Goal: Contribute content: Contribute content

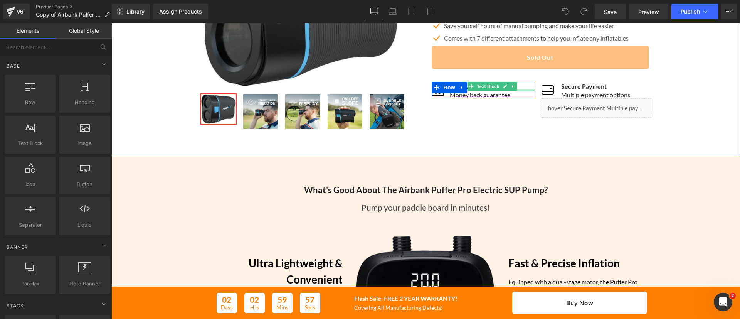
scroll to position [120, 0]
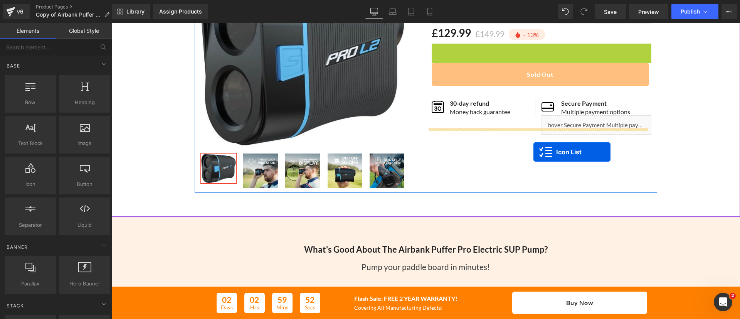
drag, startPoint x: 534, startPoint y: 48, endPoint x: 533, endPoint y: 152, distance: 103.7
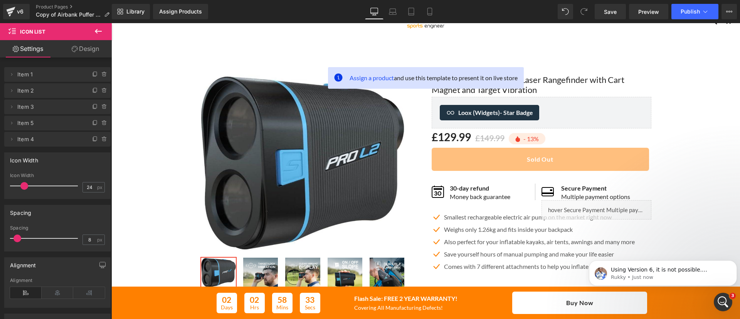
scroll to position [0, 0]
drag, startPoint x: 47, startPoint y: 11, endPoint x: 56, endPoint y: 6, distance: 10.2
click at [56, 6] on ul "Product Pages Copy of Airbank Puffer Pro" at bounding box center [76, 11] width 80 height 15
click at [56, 6] on link "Product Pages" at bounding box center [76, 7] width 80 height 6
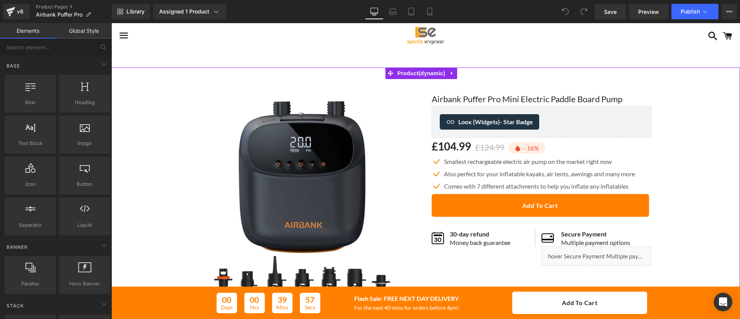
click at [172, 81] on div "Sale Off (P) Image ‹" at bounding box center [425, 210] width 621 height 262
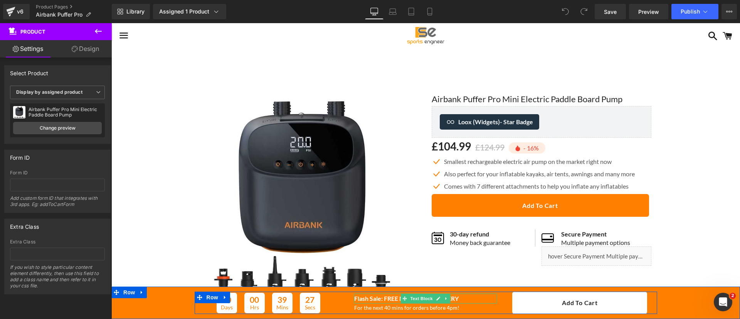
click at [380, 298] on b "Flash Sale: FREE NEXT DAY DELIVERY" at bounding box center [406, 297] width 104 height 7
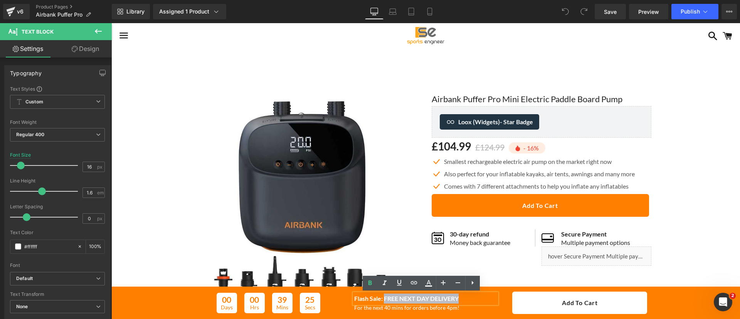
drag, startPoint x: 380, startPoint y: 298, endPoint x: 459, endPoint y: 297, distance: 78.6
click at [459, 297] on p "Flash Sale: FREE NEXT DAY DELIVERY" at bounding box center [425, 298] width 143 height 10
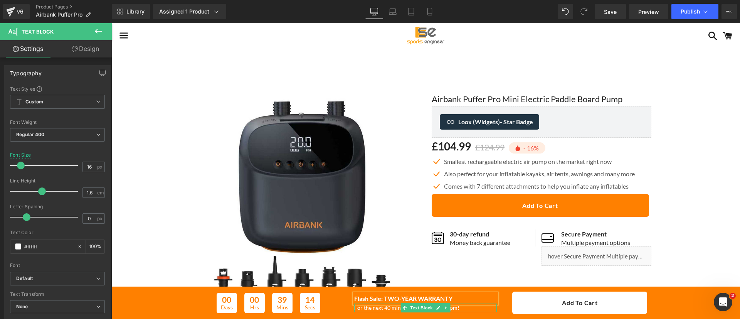
click at [447, 306] on p "For the next 40 mins for orders before 4pm!" at bounding box center [425, 307] width 143 height 8
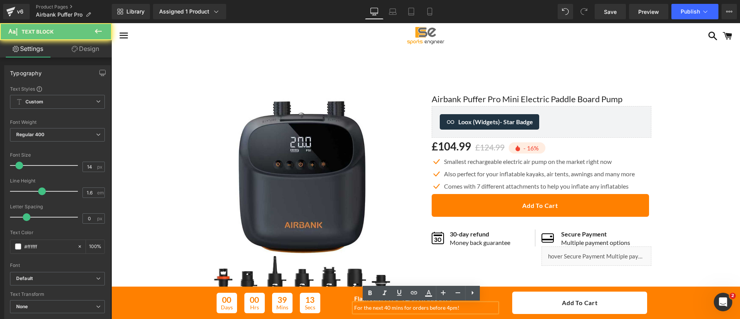
click at [447, 306] on p "For the next 40 mins for orders before 4pm!" at bounding box center [425, 307] width 143 height 8
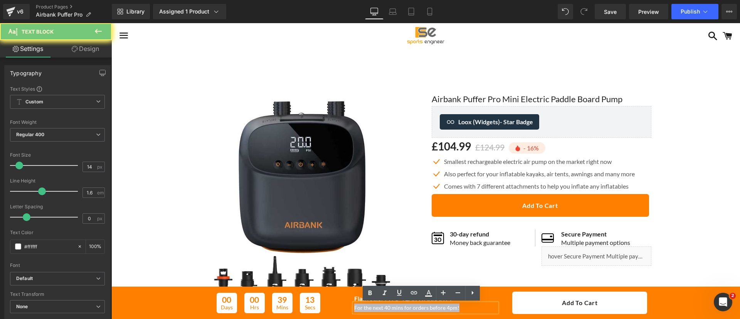
click at [447, 306] on p "For the next 40 mins for orders before 4pm!" at bounding box center [425, 307] width 143 height 8
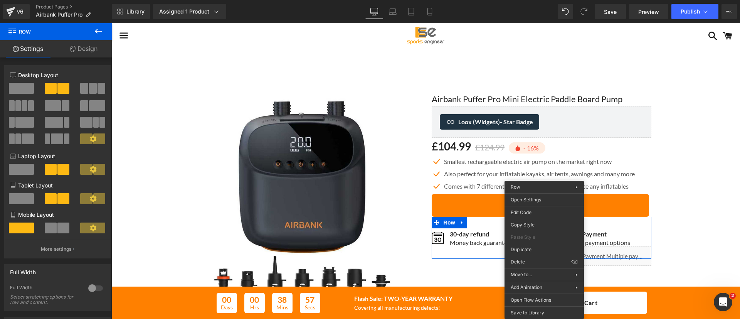
click at [82, 57] on link "Design" at bounding box center [84, 48] width 56 height 17
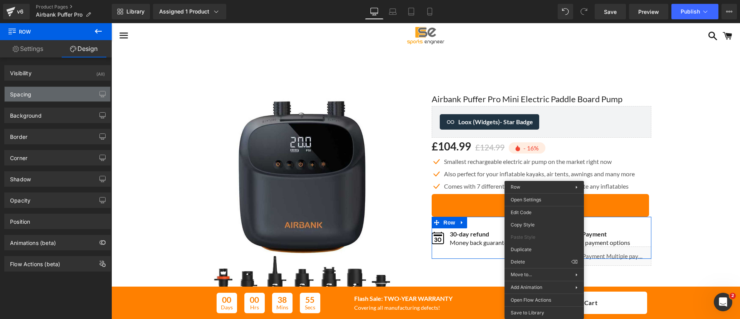
click at [67, 94] on div "Spacing" at bounding box center [58, 94] width 106 height 15
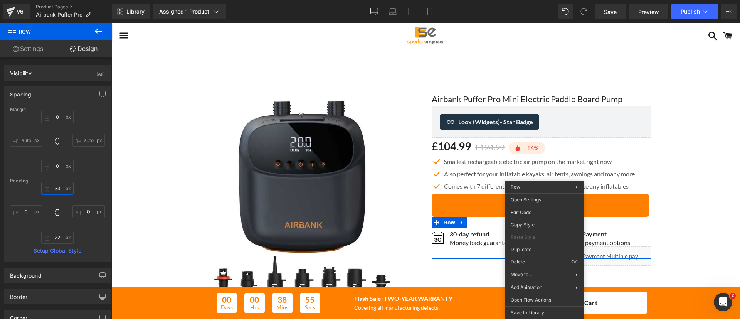
click at [55, 186] on input "33" at bounding box center [57, 188] width 32 height 13
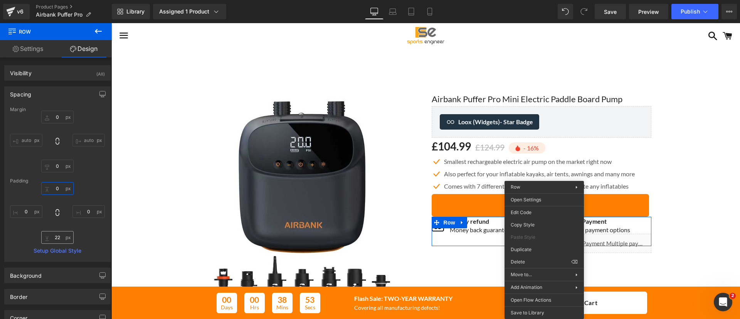
type input "0"
click at [59, 235] on input "22" at bounding box center [57, 237] width 32 height 13
type input "0"
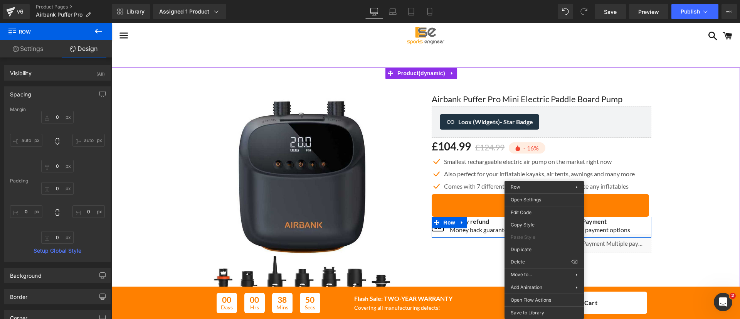
click at [698, 200] on div "Sale Off (P) Image ‹" at bounding box center [425, 210] width 621 height 262
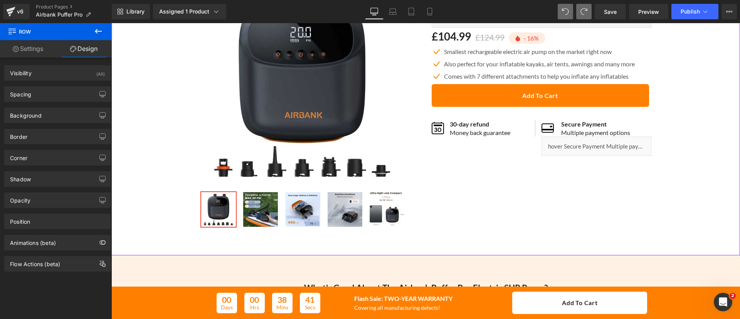
scroll to position [261, 0]
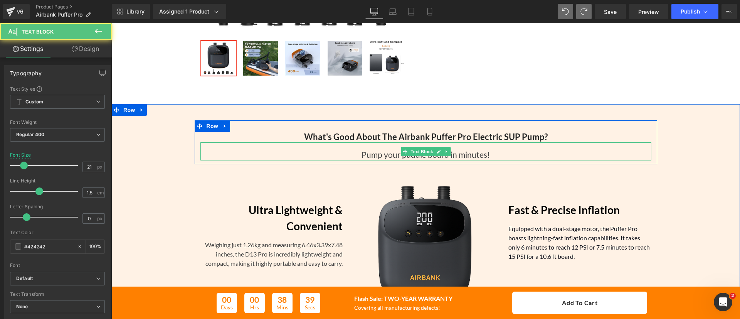
click at [452, 153] on div "Pump your paddle board in minutes!" at bounding box center [425, 151] width 451 height 18
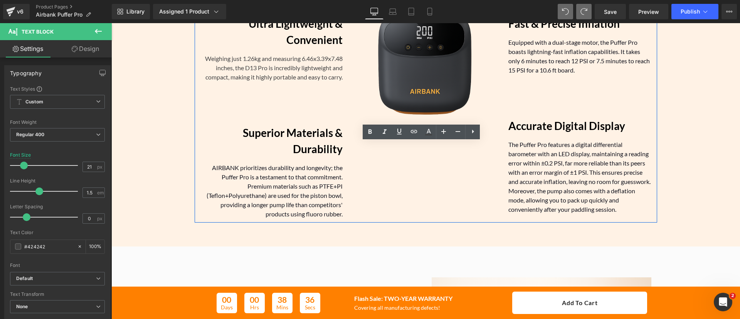
scroll to position [460, 0]
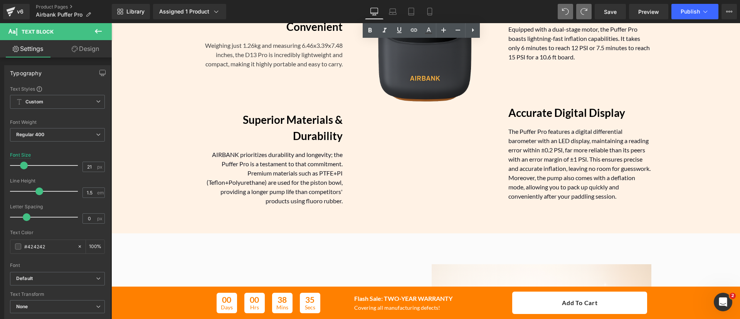
click at [568, 164] on span "Text Block" at bounding box center [575, 160] width 25 height 9
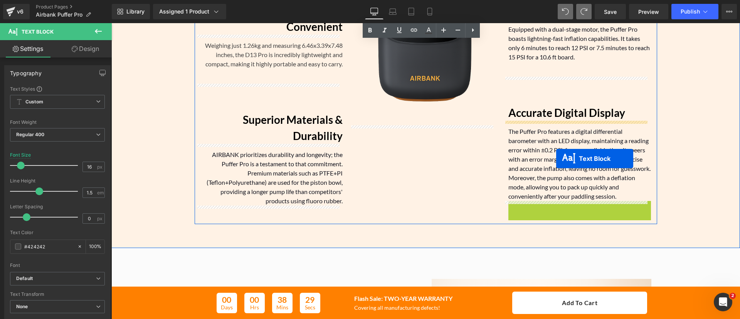
drag, startPoint x: 571, startPoint y: 240, endPoint x: 556, endPoint y: 159, distance: 82.3
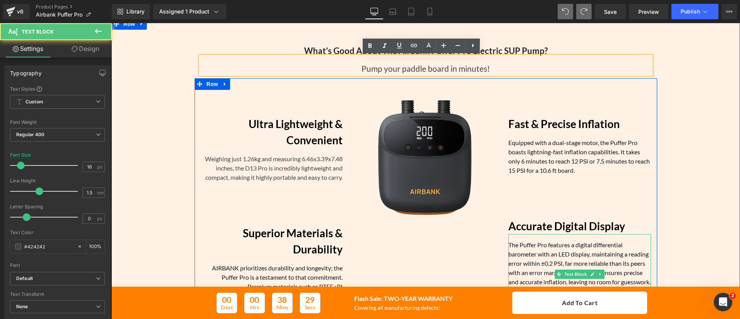
scroll to position [344, 0]
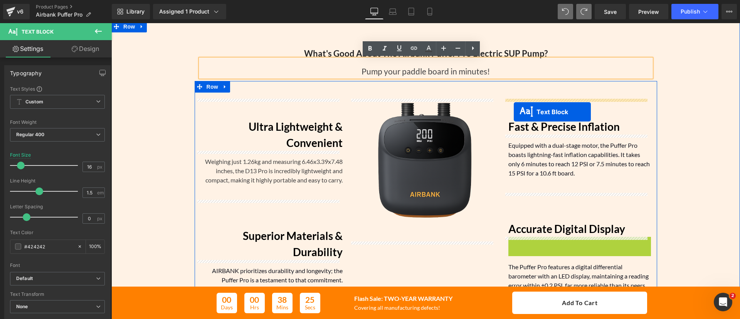
drag, startPoint x: 568, startPoint y: 276, endPoint x: 514, endPoint y: 112, distance: 173.0
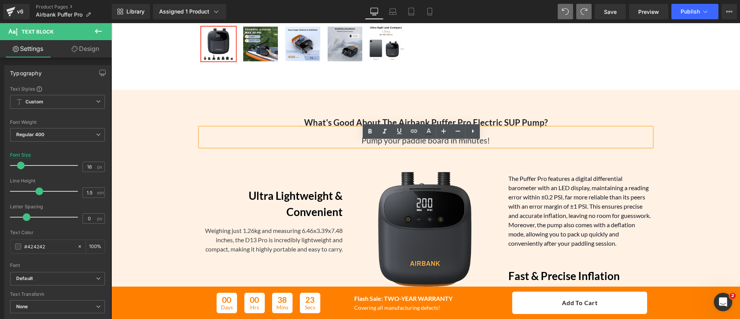
scroll to position [275, 0]
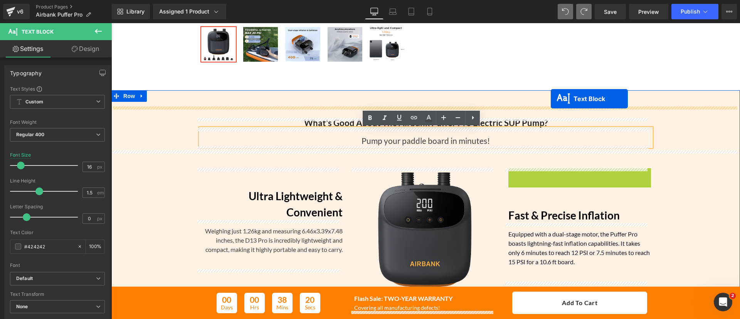
drag, startPoint x: 567, startPoint y: 207, endPoint x: 551, endPoint y: 99, distance: 109.5
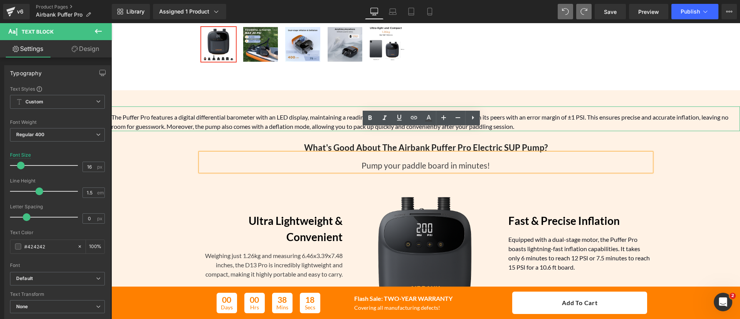
click at [337, 123] on span "The Puffer Pro features a digital differential barometer with an LED display, m…" at bounding box center [419, 121] width 617 height 17
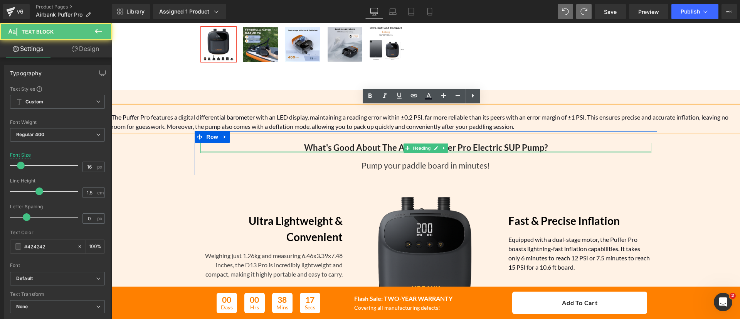
click at [596, 151] on div at bounding box center [425, 152] width 451 height 2
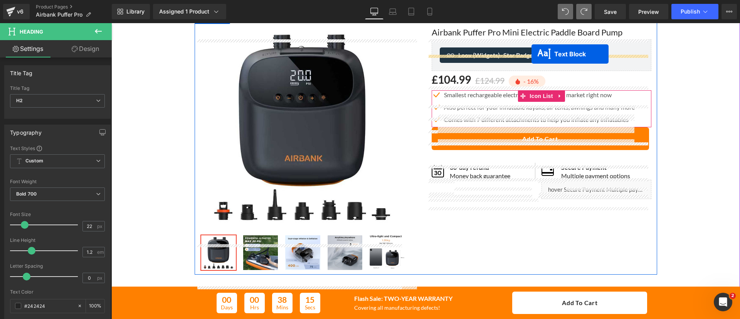
scroll to position [51, 0]
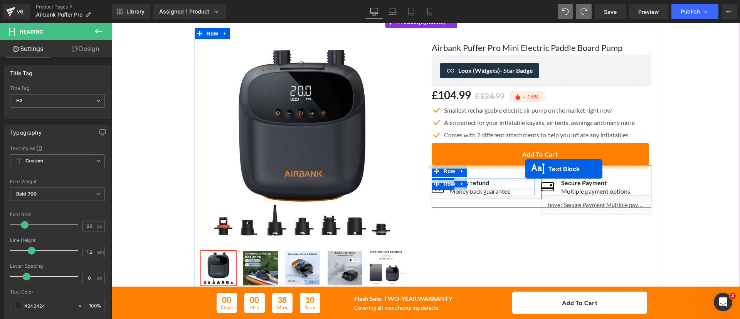
drag, startPoint x: 421, startPoint y: 116, endPoint x: 525, endPoint y: 169, distance: 116.7
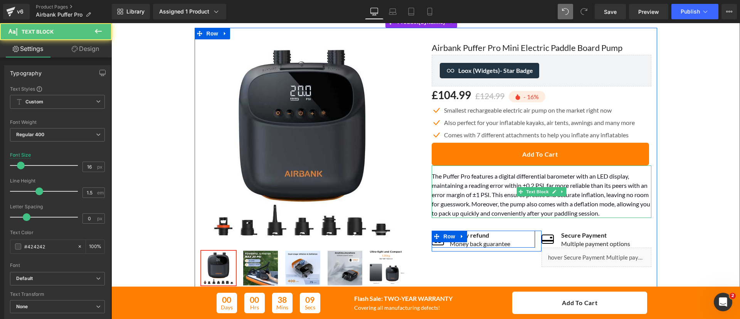
click at [498, 184] on span "The Puffer Pro features a digital differential barometer with an LED display, m…" at bounding box center [541, 194] width 218 height 44
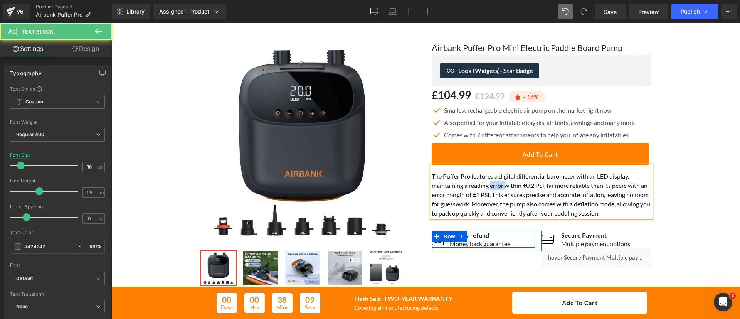
click at [498, 184] on span "The Puffer Pro features a digital differential barometer with an LED display, m…" at bounding box center [541, 194] width 218 height 44
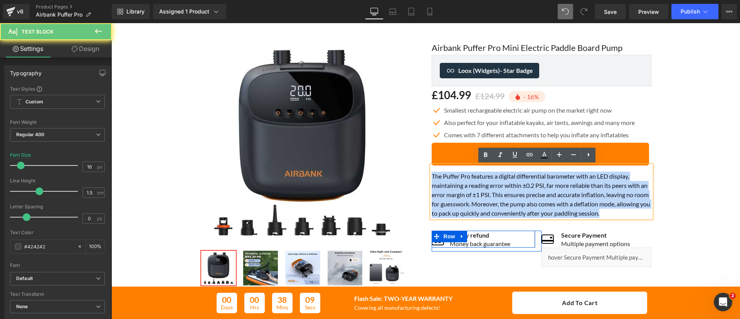
click at [498, 184] on span "The Puffer Pro features a digital differential barometer with an LED display, m…" at bounding box center [541, 194] width 218 height 44
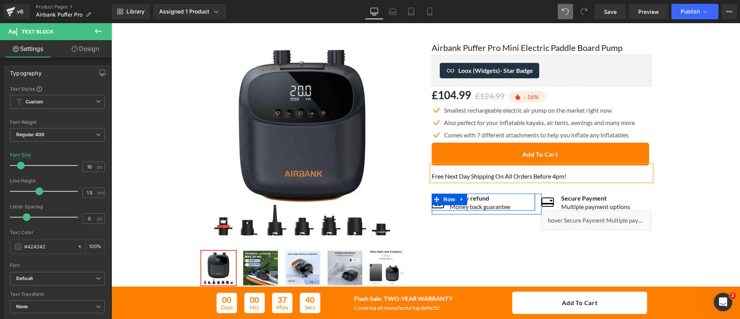
click at [696, 203] on div "Sale Off (P) Image ‹" at bounding box center [425, 159] width 621 height 262
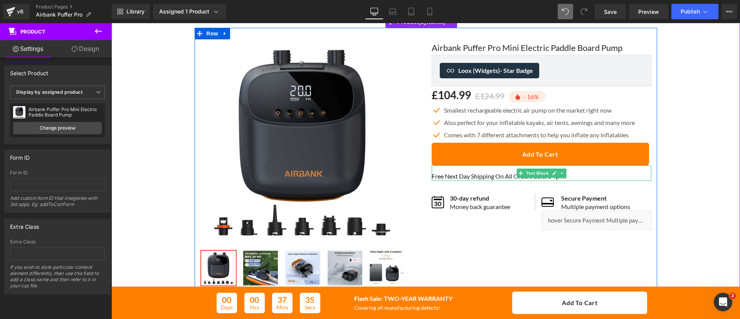
click at [467, 178] on span "Free Next Day Shipping On All Orders Before 4pm!" at bounding box center [499, 175] width 134 height 7
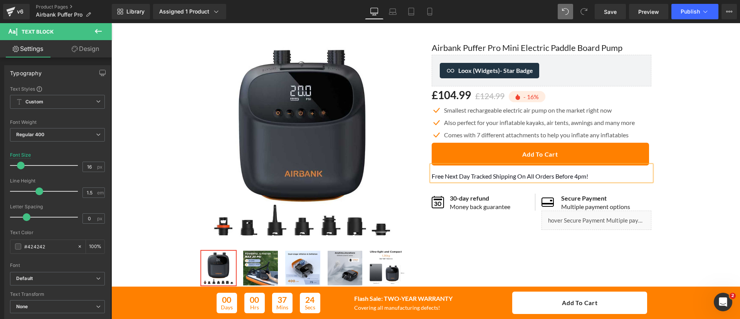
click at [468, 176] on span "Free Next Day Tracked Shipping On All Orders Before 4pm!" at bounding box center [510, 175] width 156 height 7
click at [430, 10] on icon at bounding box center [430, 12] width 8 height 8
type input "14"
type input "100"
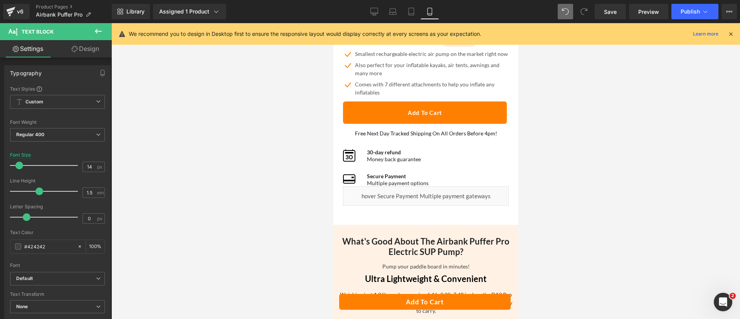
scroll to position [338, 0]
click at [372, 10] on icon at bounding box center [374, 12] width 8 height 8
type input "16"
type input "100"
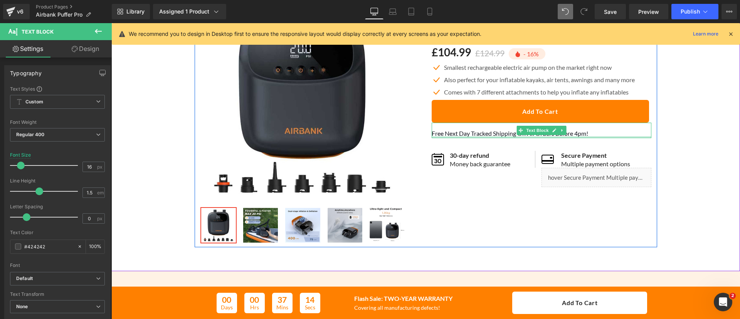
click at [475, 136] on div at bounding box center [542, 137] width 220 height 2
click at [475, 136] on span "Free Next Day Tracked Shipping On All Orders Before 4pm!" at bounding box center [510, 132] width 156 height 7
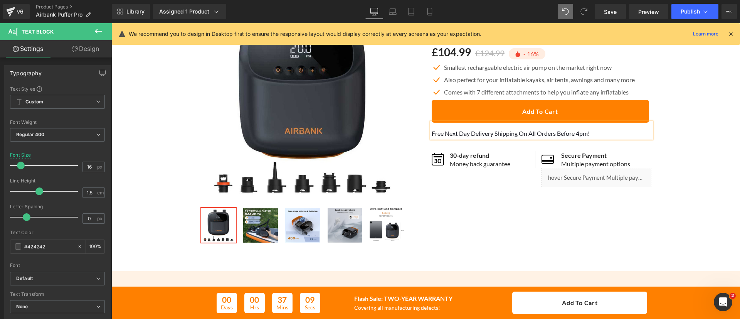
click at [674, 180] on div "Sale Off (P) Image ‹" at bounding box center [425, 116] width 621 height 262
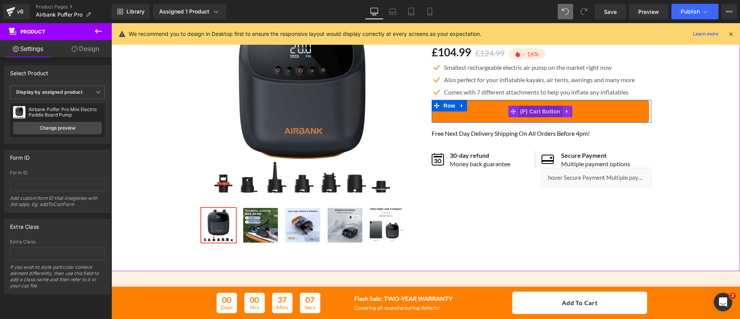
click at [539, 114] on span "(P) Cart Button" at bounding box center [540, 112] width 44 height 12
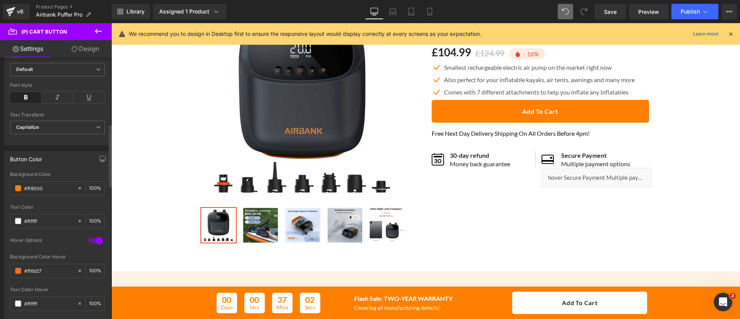
scroll to position [275, 0]
click at [58, 186] on input "#ff8000" at bounding box center [48, 187] width 49 height 8
click at [20, 189] on span at bounding box center [18, 188] width 6 height 6
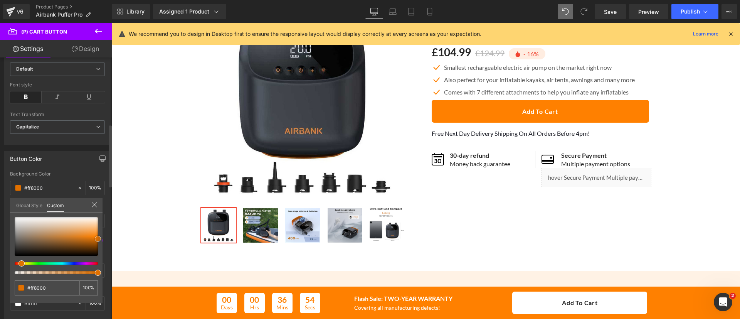
type input "#e07000"
type input "#000000"
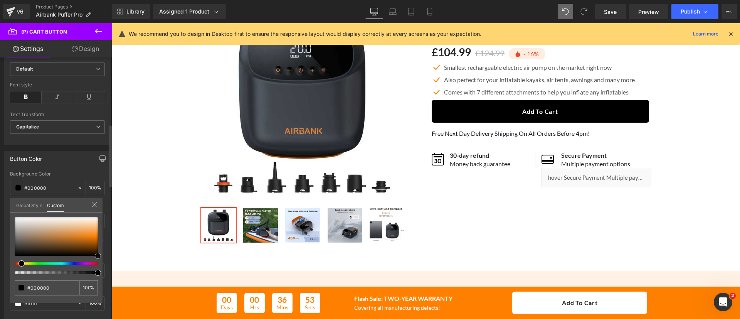
drag, startPoint x: 100, startPoint y: 235, endPoint x: 100, endPoint y: 265, distance: 29.3
click at [100, 265] on div "#000000 100 %" at bounding box center [56, 260] width 92 height 86
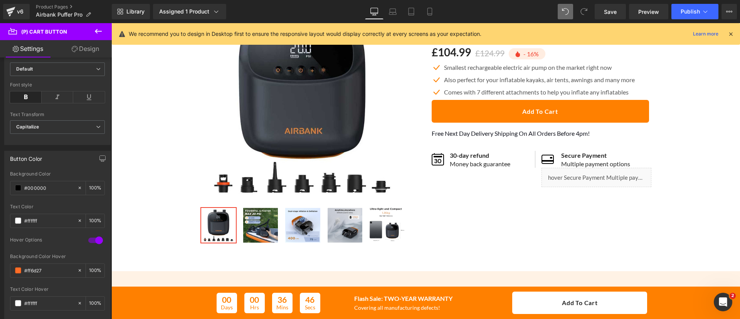
type input "#ff8000"
type input "100"
click at [68, 188] on input "#ff8000" at bounding box center [48, 187] width 49 height 8
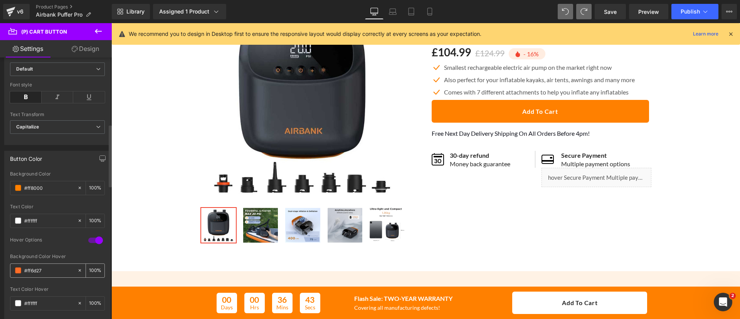
click at [44, 274] on div "#ff6d27" at bounding box center [43, 270] width 67 height 13
click at [51, 270] on input "#ff6d27" at bounding box center [48, 270] width 49 height 8
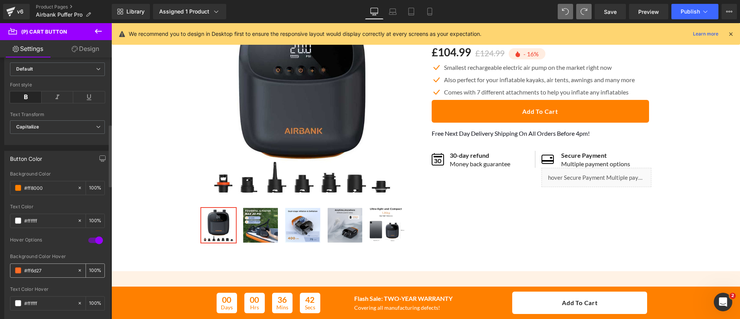
paste input "8000"
type input "#ff8000"
click at [54, 190] on input "#ff8000" at bounding box center [48, 187] width 49 height 8
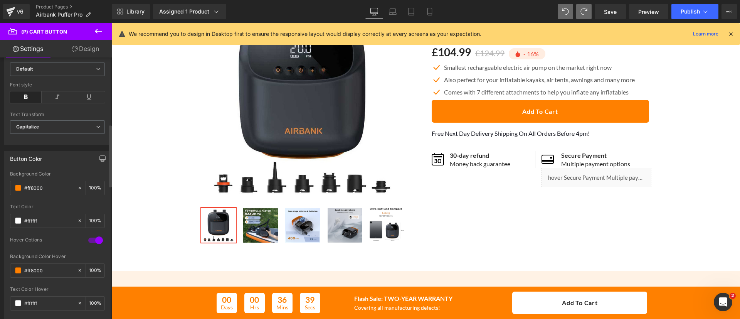
click at [45, 198] on div "Background Color #ff8000 100 %" at bounding box center [57, 187] width 95 height 33
click at [20, 189] on span at bounding box center [18, 188] width 6 height 6
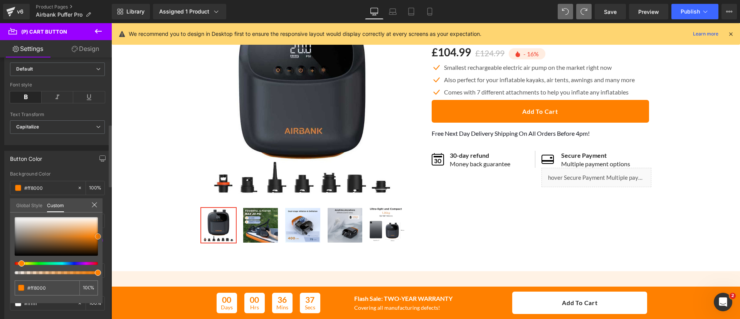
type input "#934900"
type input "#000000"
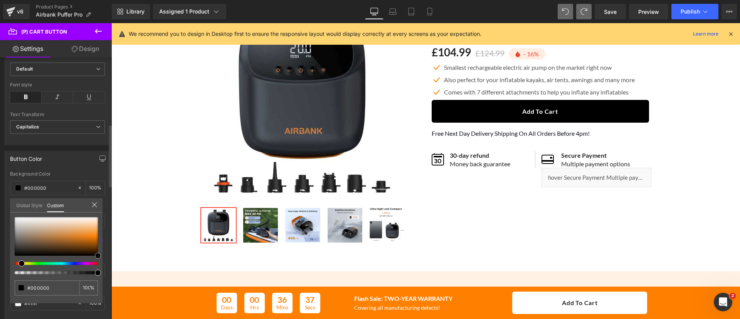
drag, startPoint x: 97, startPoint y: 236, endPoint x: 97, endPoint y: 280, distance: 43.5
click at [97, 280] on div "#000000 100 %" at bounding box center [56, 260] width 92 height 86
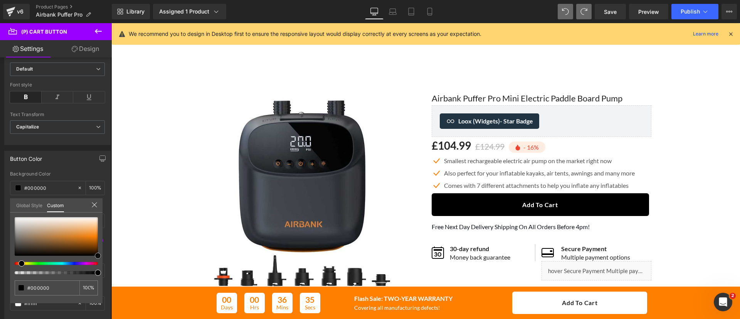
scroll to position [1, 0]
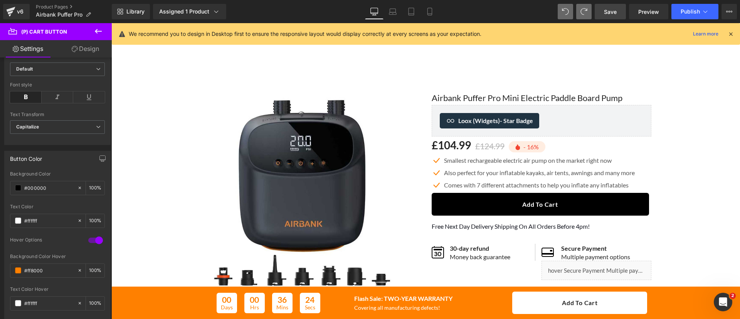
click at [613, 16] on link "Save" at bounding box center [610, 11] width 31 height 15
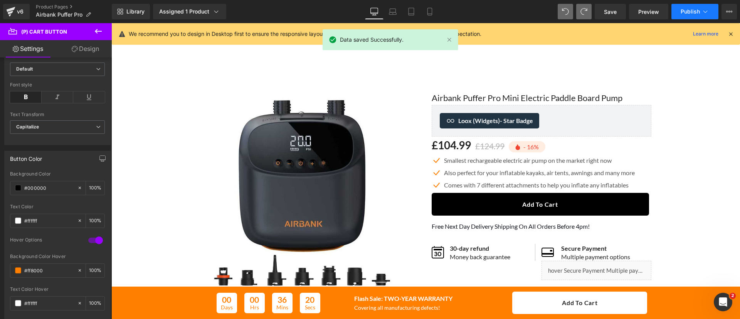
click at [692, 12] on span "Publish" at bounding box center [689, 11] width 19 height 6
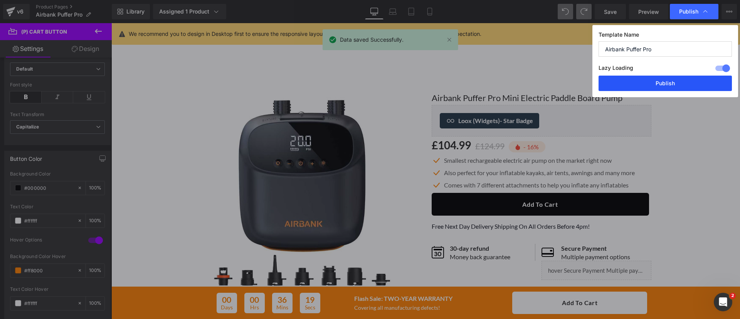
click at [671, 83] on button "Publish" at bounding box center [664, 83] width 133 height 15
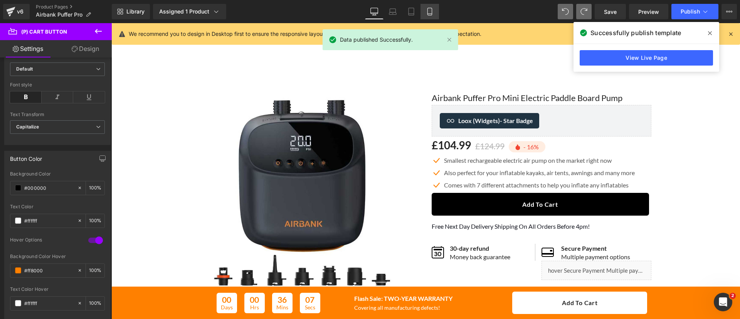
click at [433, 13] on icon at bounding box center [430, 12] width 8 height 8
type input "15"
type input "100"
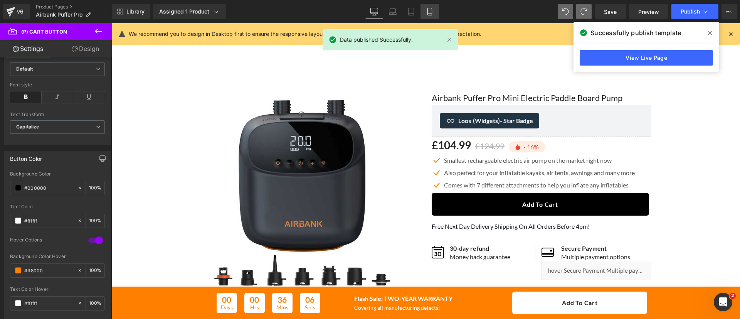
type input "100"
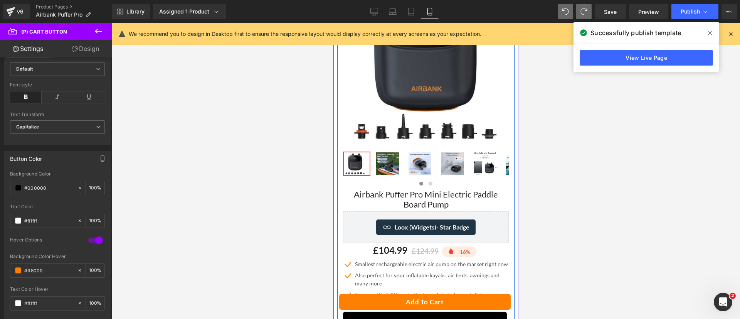
scroll to position [0, 0]
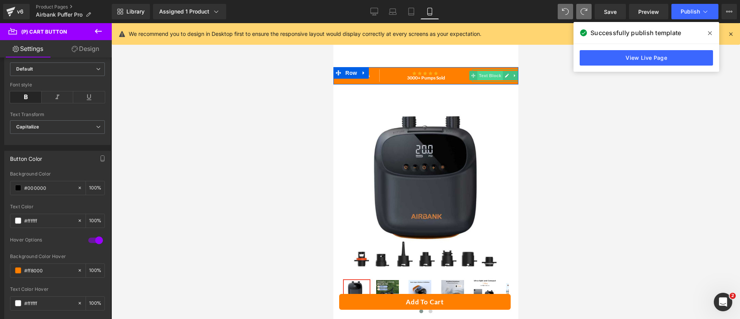
click at [490, 77] on span "Text Block" at bounding box center [489, 75] width 25 height 9
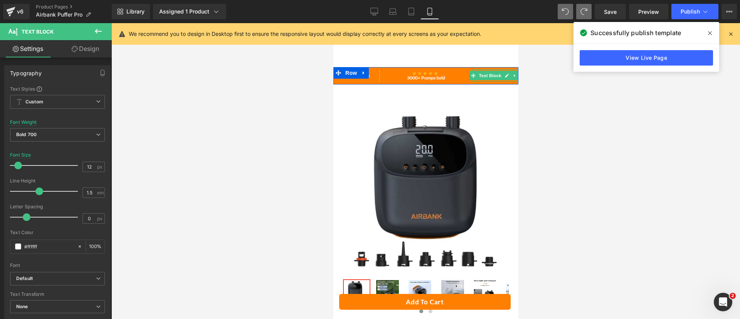
click at [477, 70] on div at bounding box center [495, 70] width 46 height 2
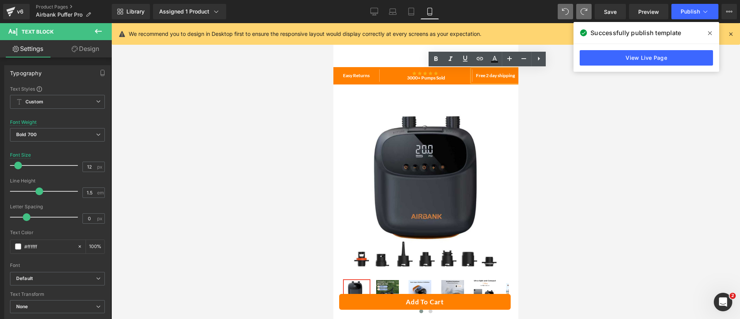
click at [481, 74] on p "Free 2 day shipping" at bounding box center [495, 75] width 46 height 7
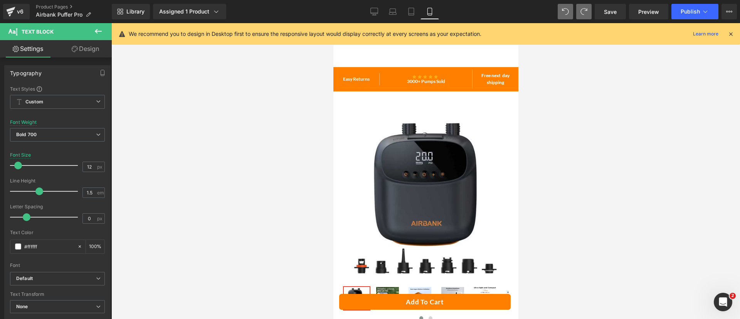
click at [539, 106] on div at bounding box center [425, 171] width 628 height 296
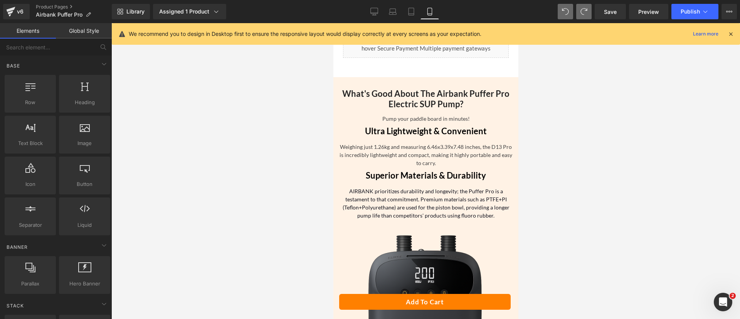
scroll to position [493, 0]
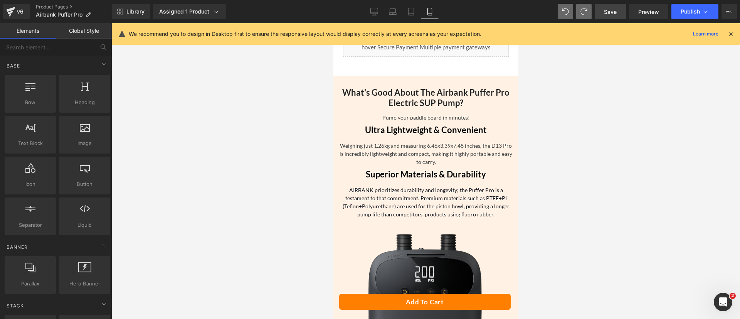
click at [612, 16] on link "Save" at bounding box center [610, 11] width 31 height 15
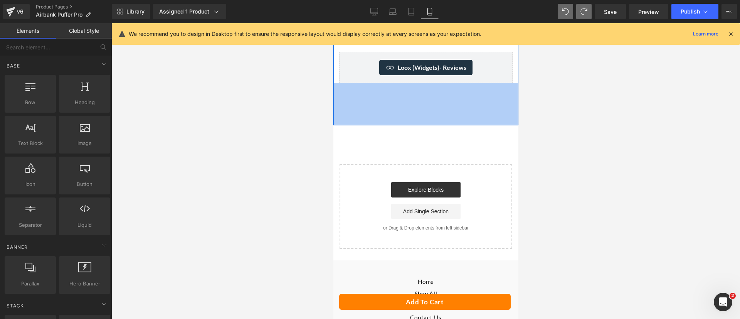
scroll to position [2405, 0]
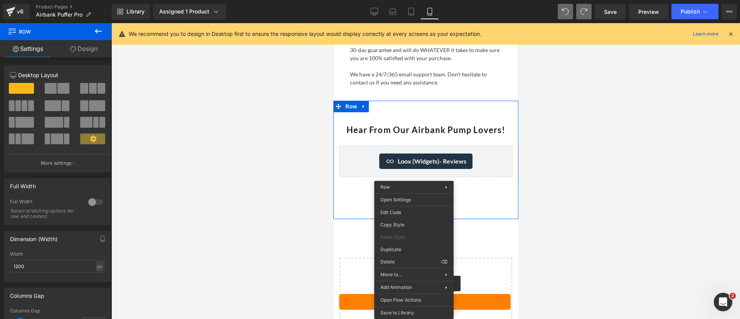
click at [85, 49] on link "Design" at bounding box center [84, 48] width 56 height 17
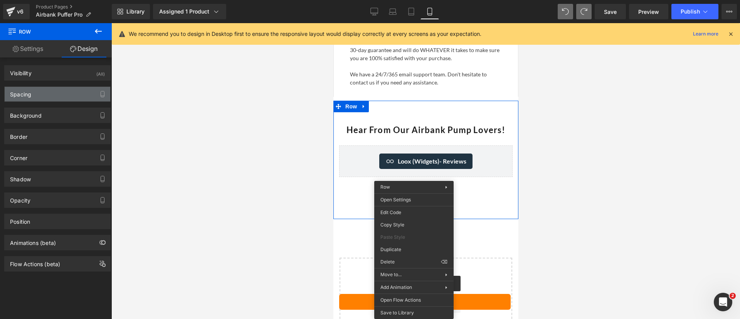
click at [59, 88] on div "Spacing" at bounding box center [58, 94] width 106 height 15
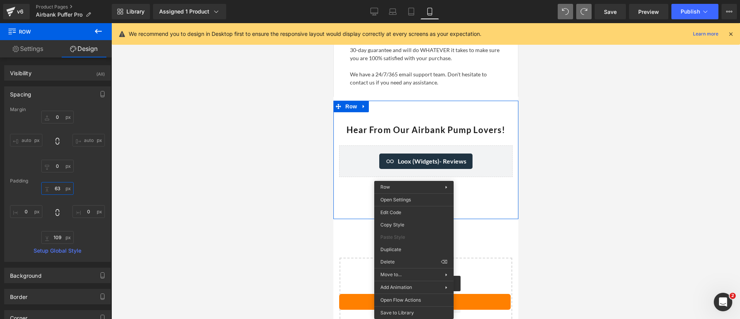
click at [55, 188] on input "63" at bounding box center [57, 188] width 32 height 13
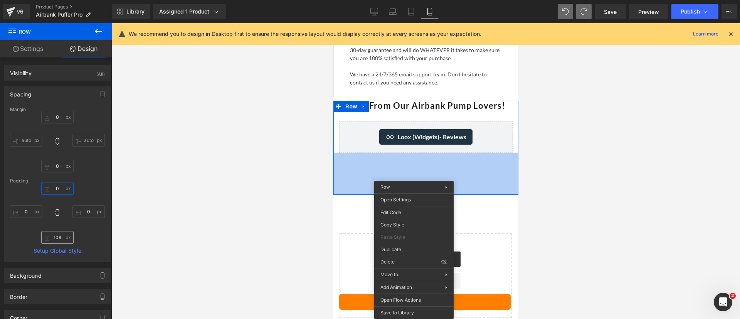
type input "0"
click at [56, 236] on input "109" at bounding box center [57, 237] width 32 height 13
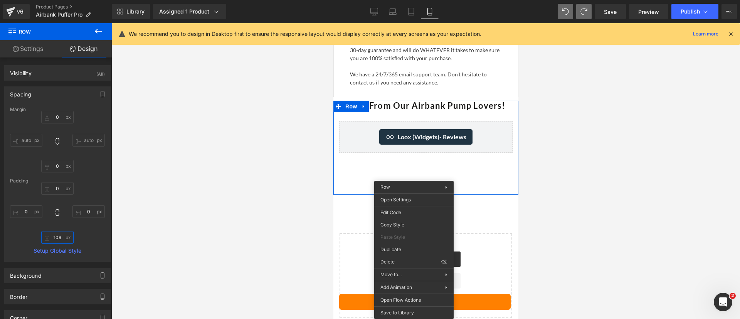
click at [56, 236] on input "109" at bounding box center [57, 237] width 32 height 13
type input "0"
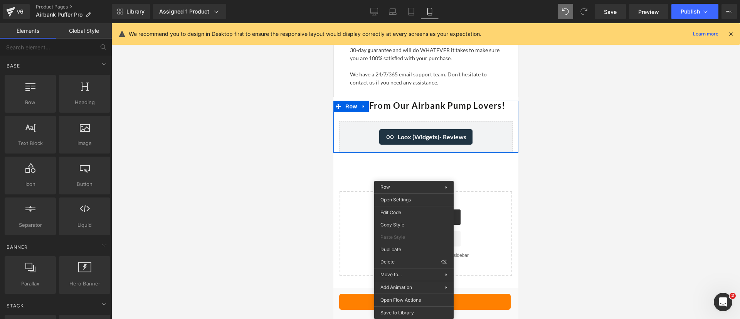
click at [245, 183] on div at bounding box center [425, 171] width 628 height 296
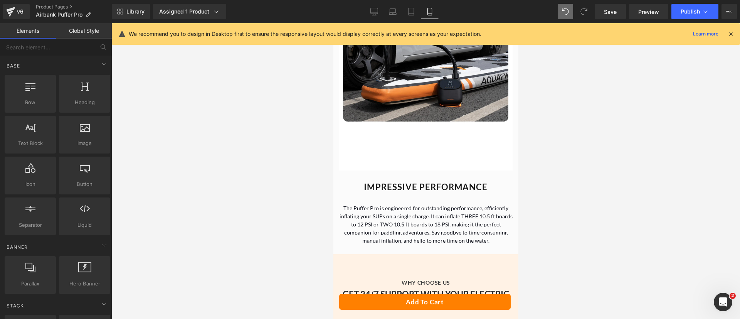
scroll to position [1545, 0]
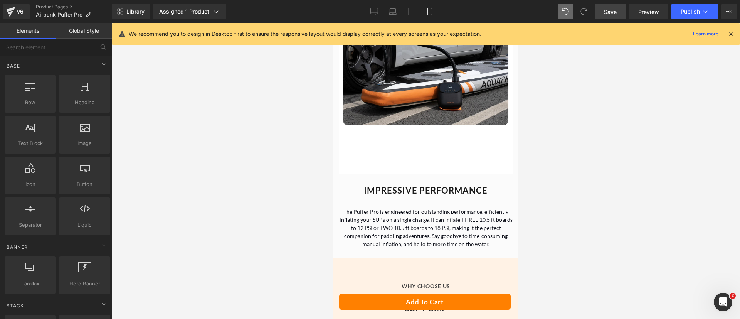
click at [616, 11] on span "Save" at bounding box center [610, 12] width 13 height 8
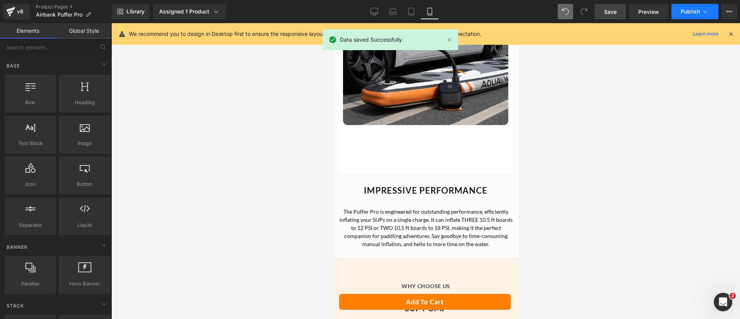
click at [675, 12] on button "Publish" at bounding box center [694, 11] width 47 height 15
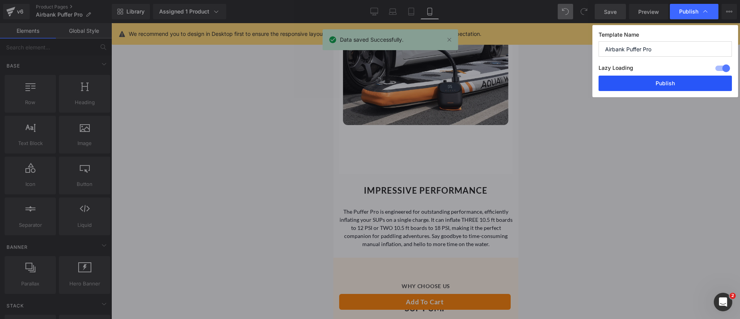
click at [664, 89] on button "Publish" at bounding box center [664, 83] width 133 height 15
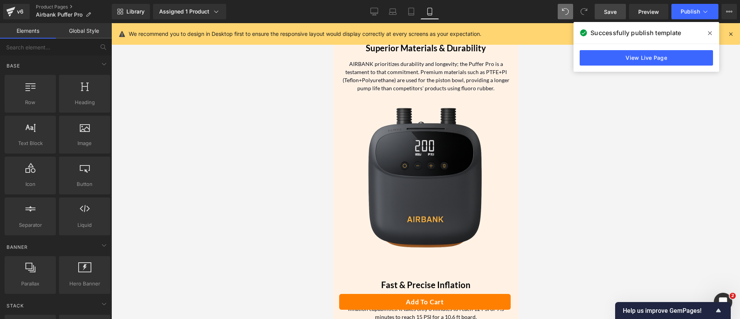
scroll to position [581, 0]
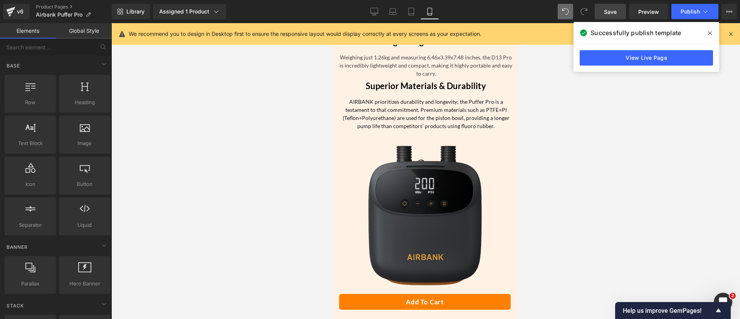
click at [408, 181] on img at bounding box center [425, 222] width 173 height 184
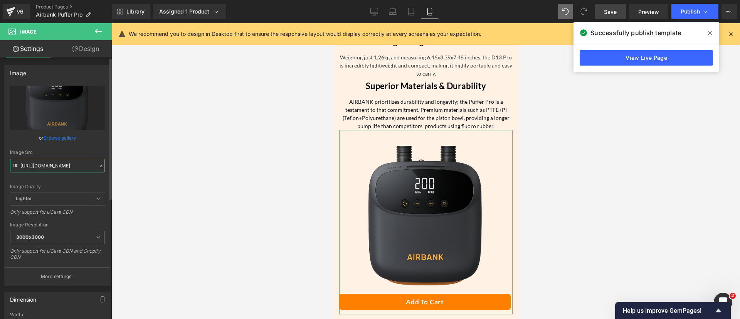
click at [72, 166] on input "[URL][DOMAIN_NAME]" at bounding box center [57, 165] width 95 height 13
paste input "c12e8a07-0305-4105-ad49-b90f5b5806ec.png?v=1759514969"
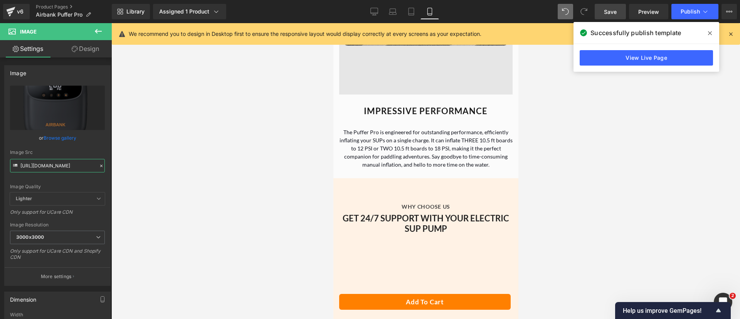
scroll to position [1498, 0]
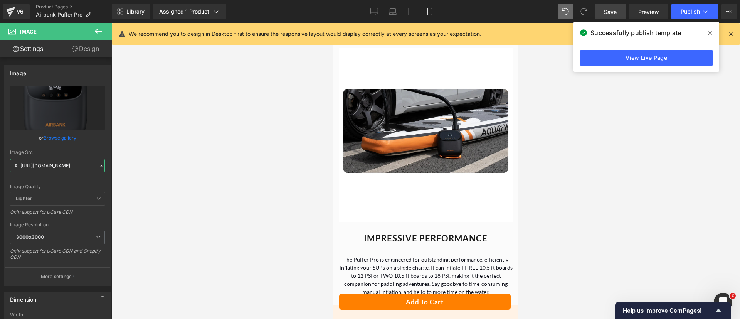
type input "[URL][DOMAIN_NAME]"
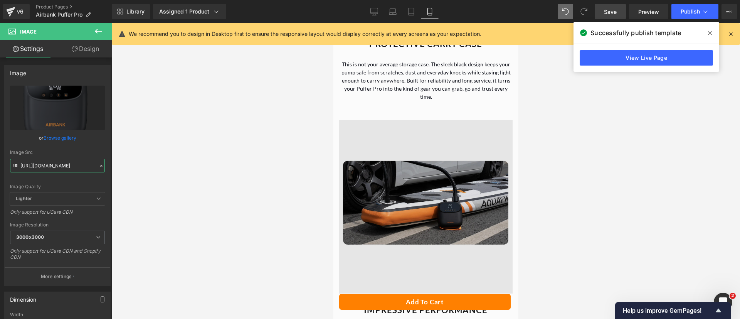
scroll to position [1428, 0]
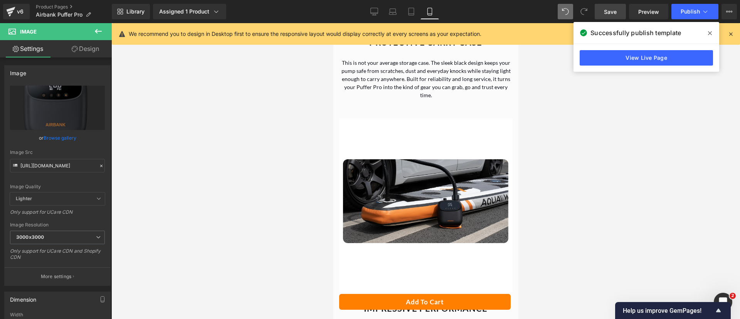
click at [411, 203] on icon at bounding box center [413, 205] width 4 height 5
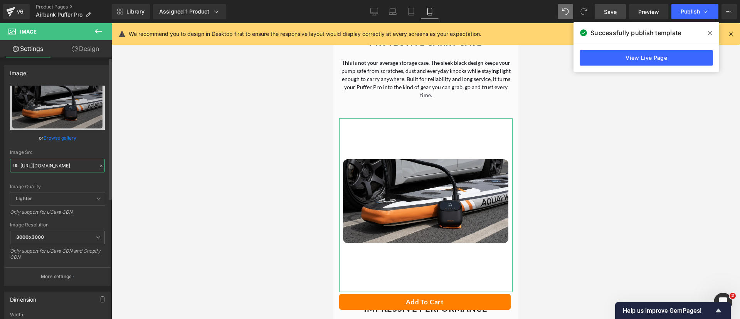
click at [38, 163] on input "[URL][DOMAIN_NAME]" at bounding box center [57, 165] width 95 height 13
paste input "Airbank_Puffer_Pro_Pump_attached_to_paddle_board.png?v=175951525"
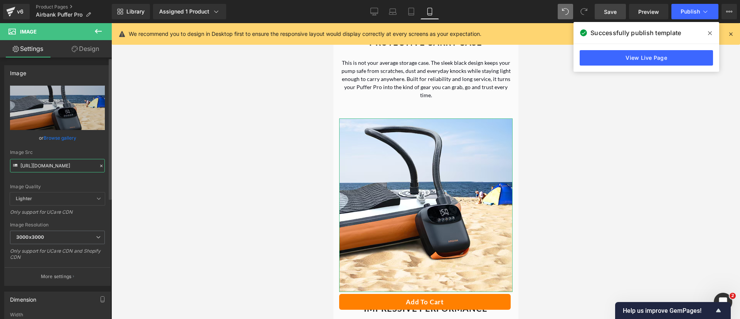
type input "[URL][DOMAIN_NAME]"
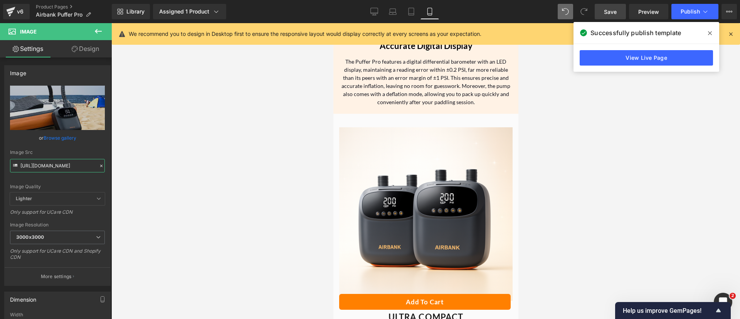
scroll to position [904, 0]
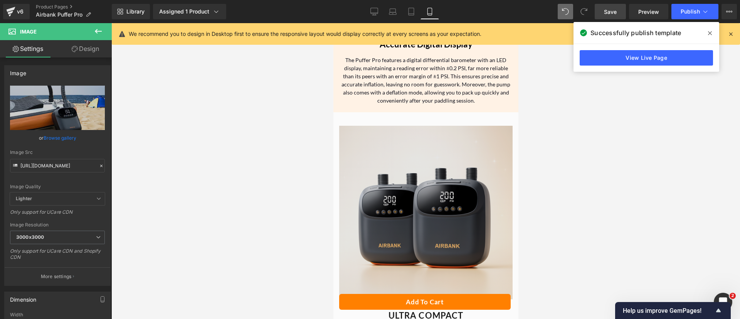
click at [448, 200] on img at bounding box center [425, 212] width 173 height 173
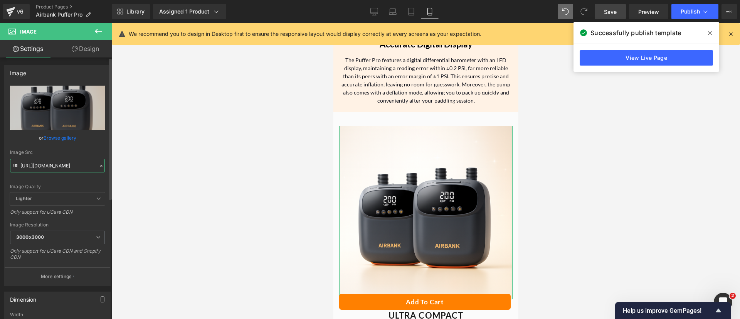
click at [85, 163] on input "[URL][DOMAIN_NAME]" at bounding box center [57, 165] width 95 height 13
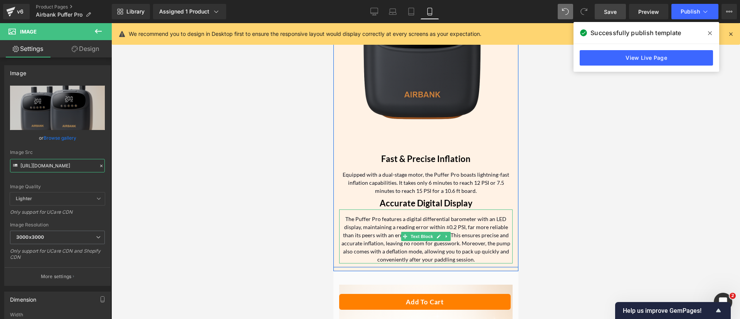
scroll to position [746, 0]
click at [426, 85] on img at bounding box center [425, 58] width 173 height 184
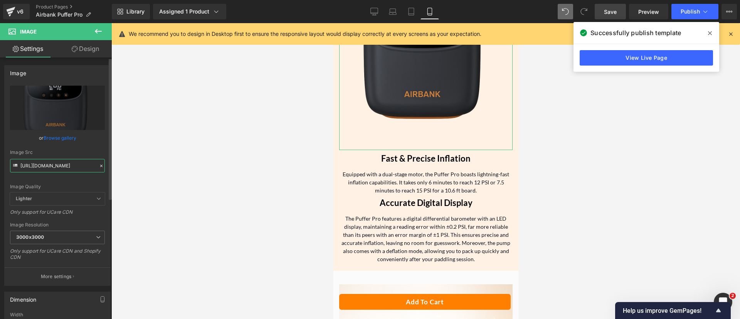
click at [76, 169] on input "[URL][DOMAIN_NAME]" at bounding box center [57, 165] width 95 height 13
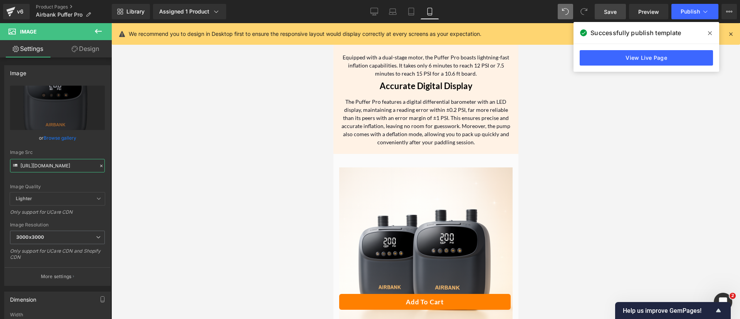
scroll to position [908, 0]
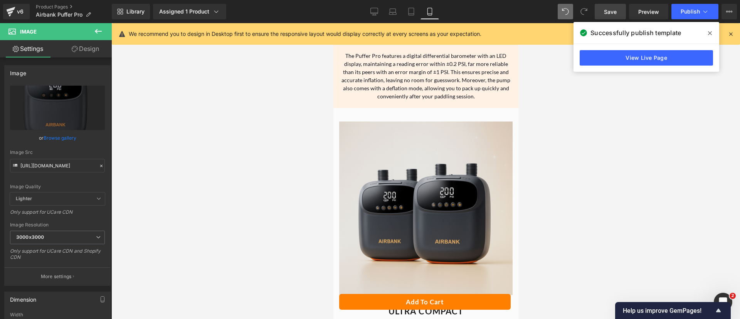
click at [425, 223] on img at bounding box center [425, 207] width 173 height 173
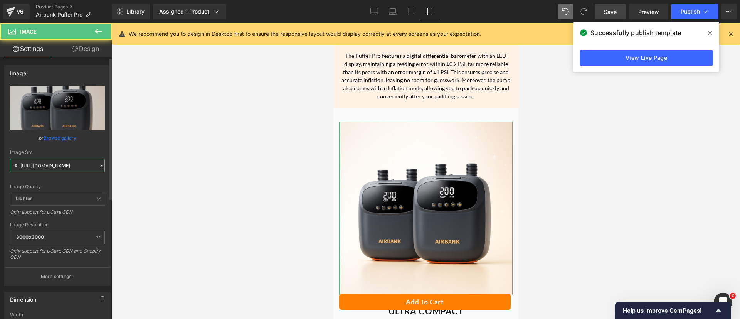
click at [73, 164] on input "[URL][DOMAIN_NAME]" at bounding box center [57, 165] width 95 height 13
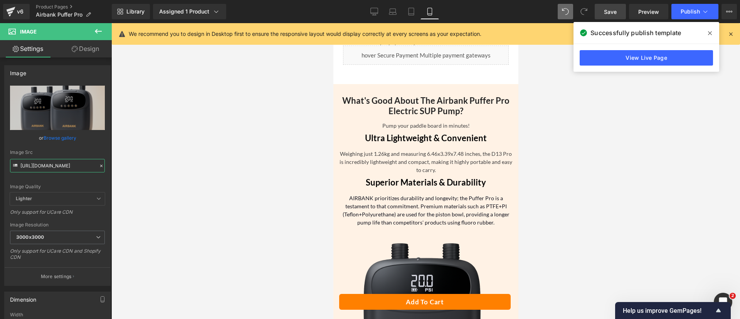
scroll to position [603, 0]
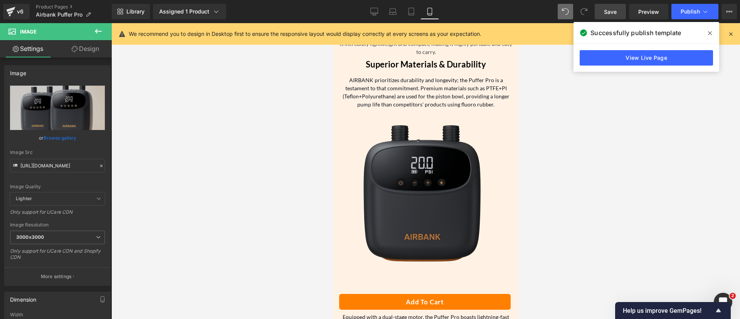
click at [432, 179] on img at bounding box center [425, 200] width 173 height 184
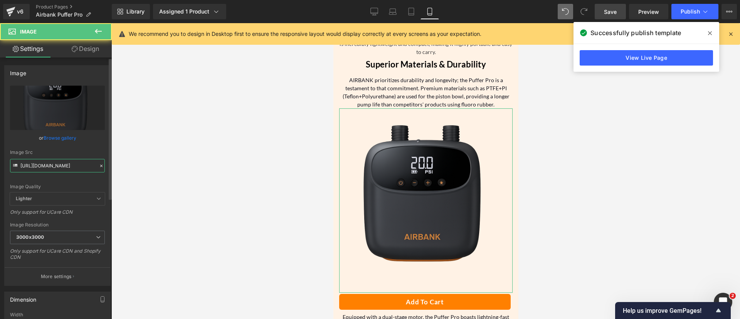
click at [71, 163] on input "[URL][DOMAIN_NAME]" at bounding box center [57, 165] width 95 height 13
paste input "Lifestyle_image_3000x3000.png?v=1759476744"
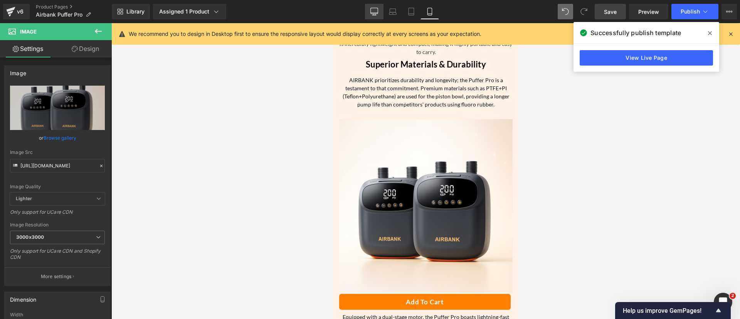
scroll to position [0, 0]
click at [380, 7] on link "Desktop" at bounding box center [374, 11] width 18 height 15
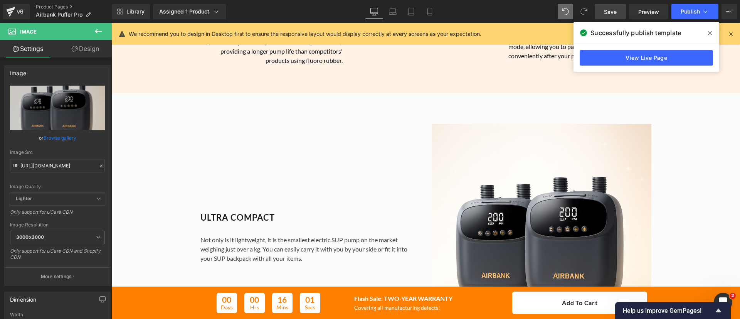
scroll to position [338, 0]
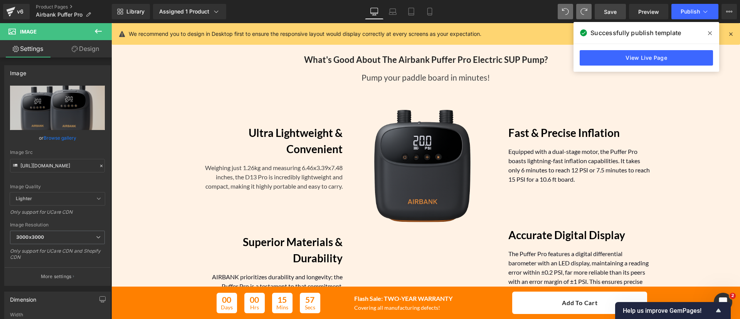
type input "[URL][DOMAIN_NAME]"
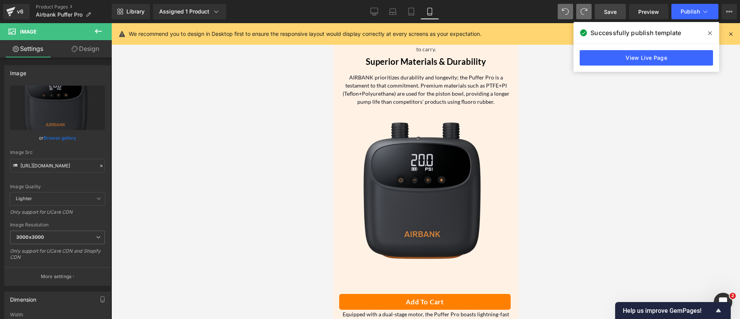
scroll to position [606, 0]
click at [376, 8] on icon at bounding box center [374, 12] width 8 height 8
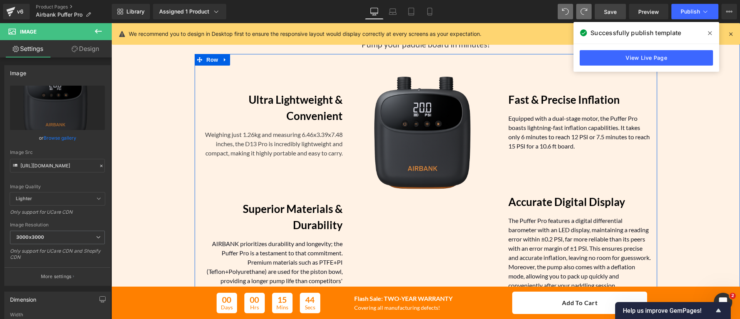
scroll to position [416, 0]
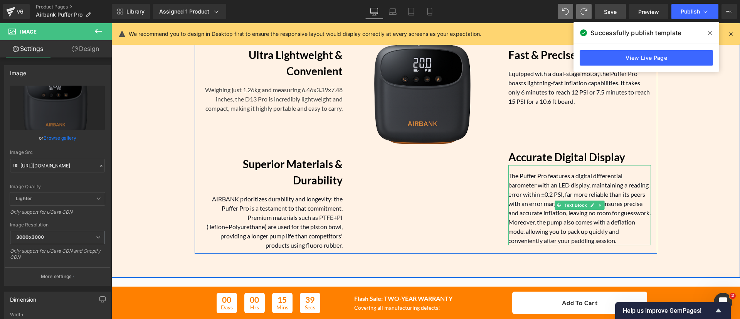
click at [615, 192] on span "The Puffer Pro features a digital differential barometer with an LED display, m…" at bounding box center [579, 208] width 142 height 72
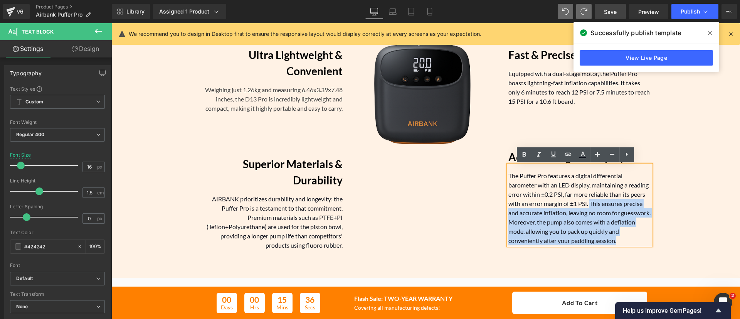
drag, startPoint x: 588, startPoint y: 202, endPoint x: 631, endPoint y: 242, distance: 58.7
click at [631, 242] on p "The Puffer Pro features a digital differential barometer with an LED display, m…" at bounding box center [579, 208] width 143 height 74
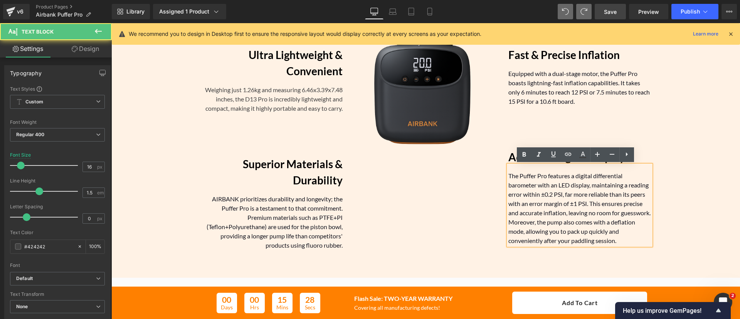
click at [518, 189] on p "The Puffer Pro features a digital differential barometer with an LED display, m…" at bounding box center [579, 208] width 143 height 74
click at [393, 173] on div "Ultra Lightweight & Convenient Text Block Weighing just 1.26kg and measuring 6.…" at bounding box center [426, 131] width 462 height 244
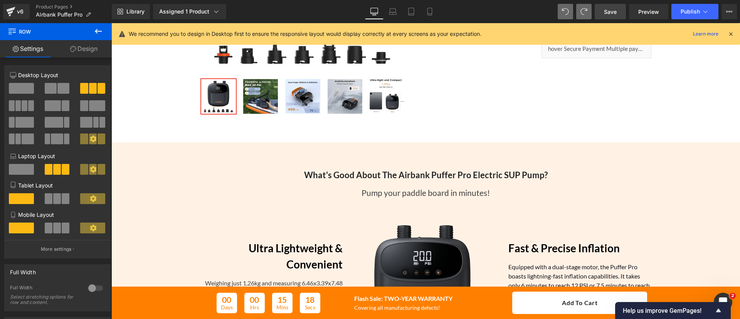
scroll to position [212, 0]
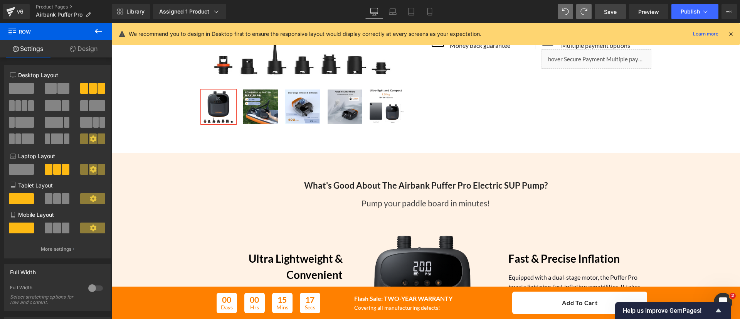
click at [613, 18] on link "Save" at bounding box center [610, 11] width 31 height 15
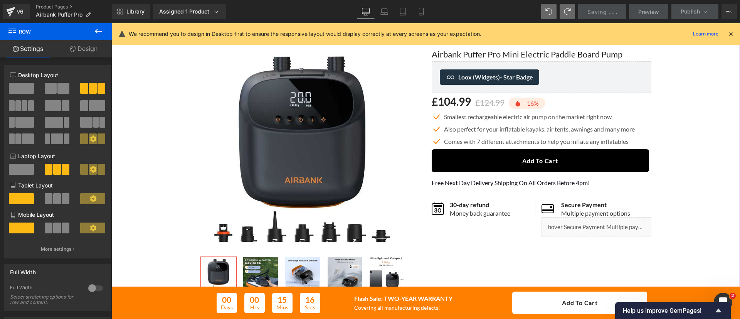
scroll to position [44, 0]
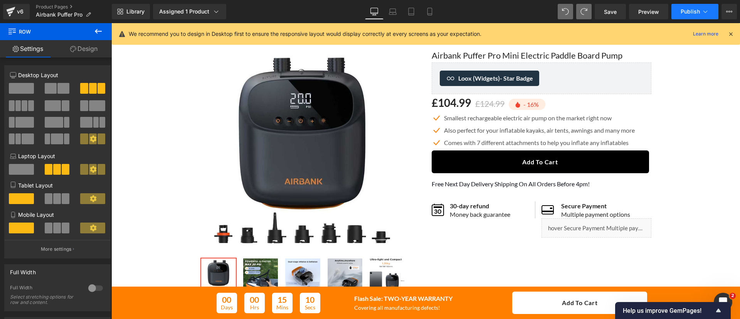
click at [692, 7] on button "Publish" at bounding box center [694, 11] width 47 height 15
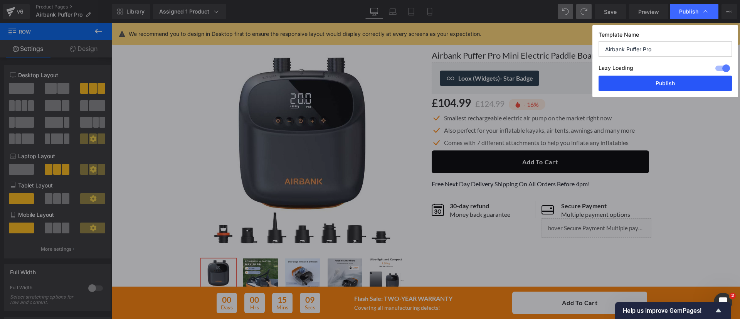
click at [662, 86] on button "Publish" at bounding box center [664, 83] width 133 height 15
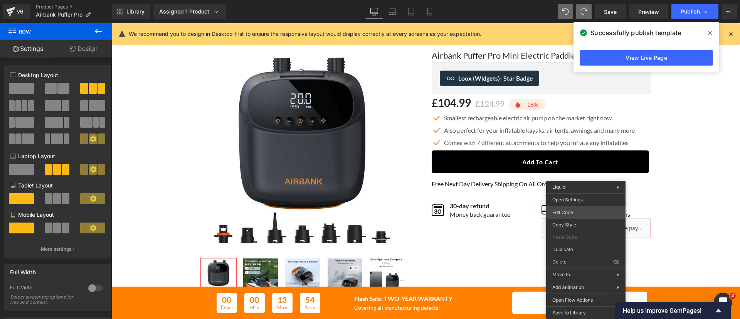
click at [575, 215] on body "Image You are previewing how the will restyle your page. You can not edit Eleme…" at bounding box center [370, 159] width 740 height 319
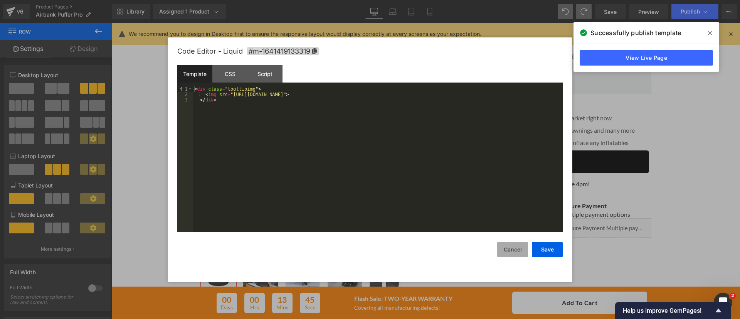
click at [521, 245] on button "Cancel" at bounding box center [512, 249] width 31 height 15
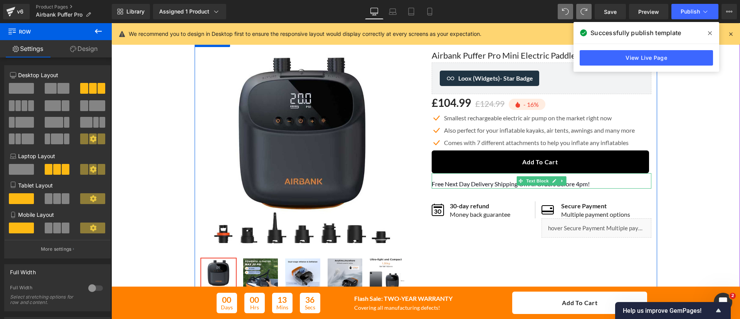
scroll to position [0, 0]
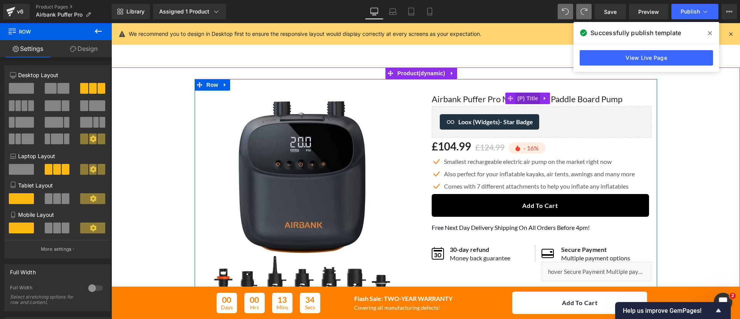
click at [530, 97] on span "(P) Title" at bounding box center [527, 98] width 25 height 12
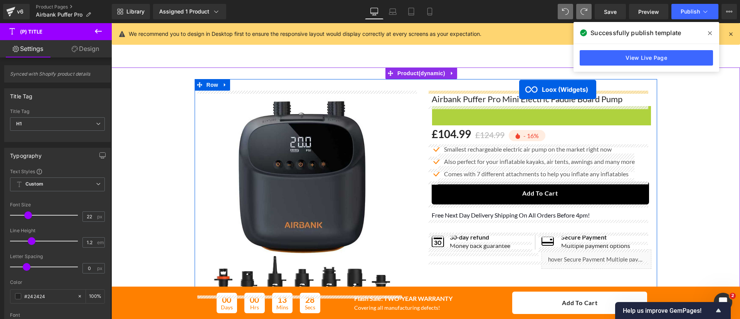
drag, startPoint x: 547, startPoint y: 117, endPoint x: 519, endPoint y: 89, distance: 39.5
